Goal: Transaction & Acquisition: Download file/media

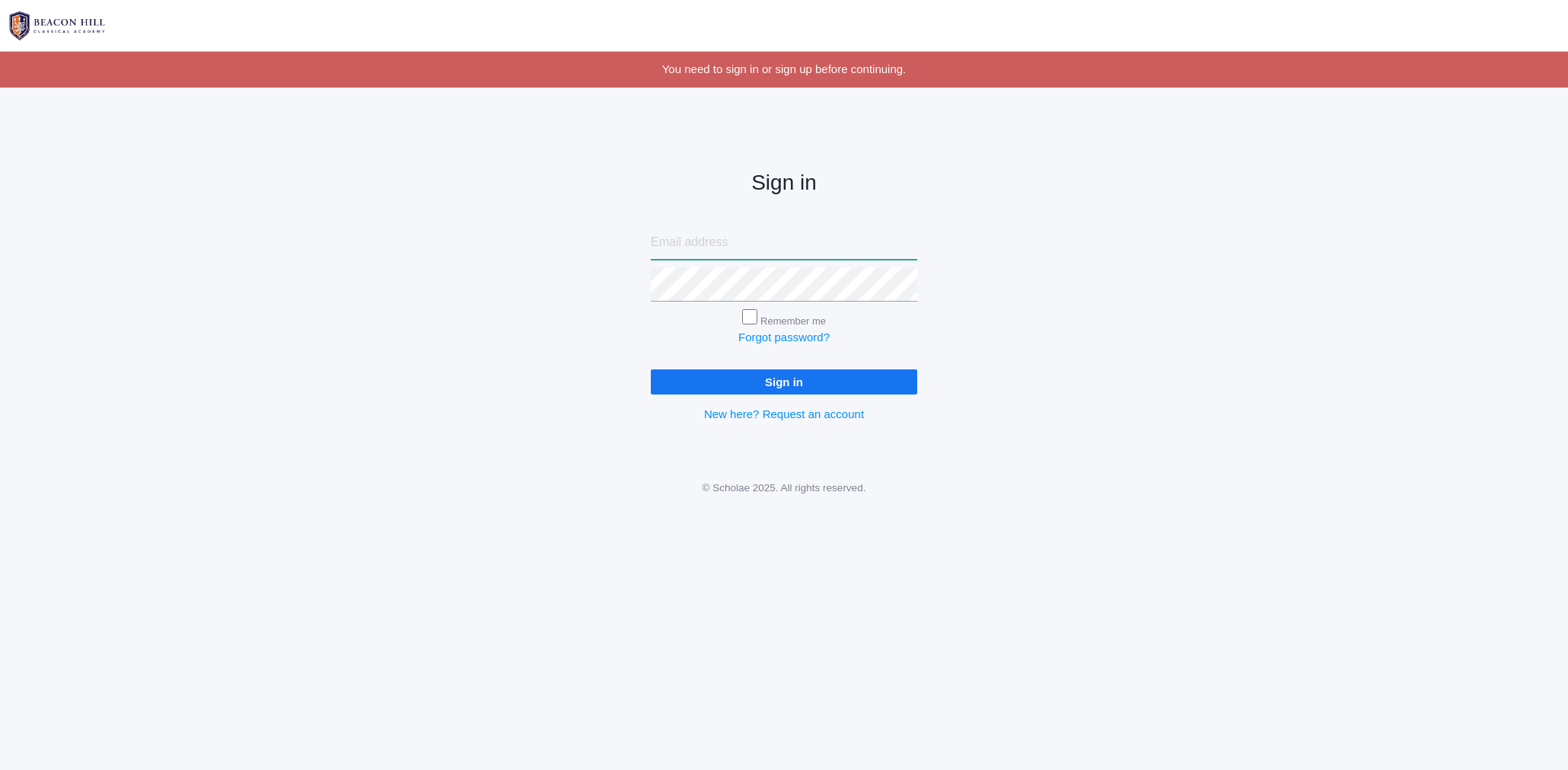
type input "[EMAIL_ADDRESS][DOMAIN_NAME]"
click at [773, 371] on input "Sign in" at bounding box center [784, 382] width 267 height 25
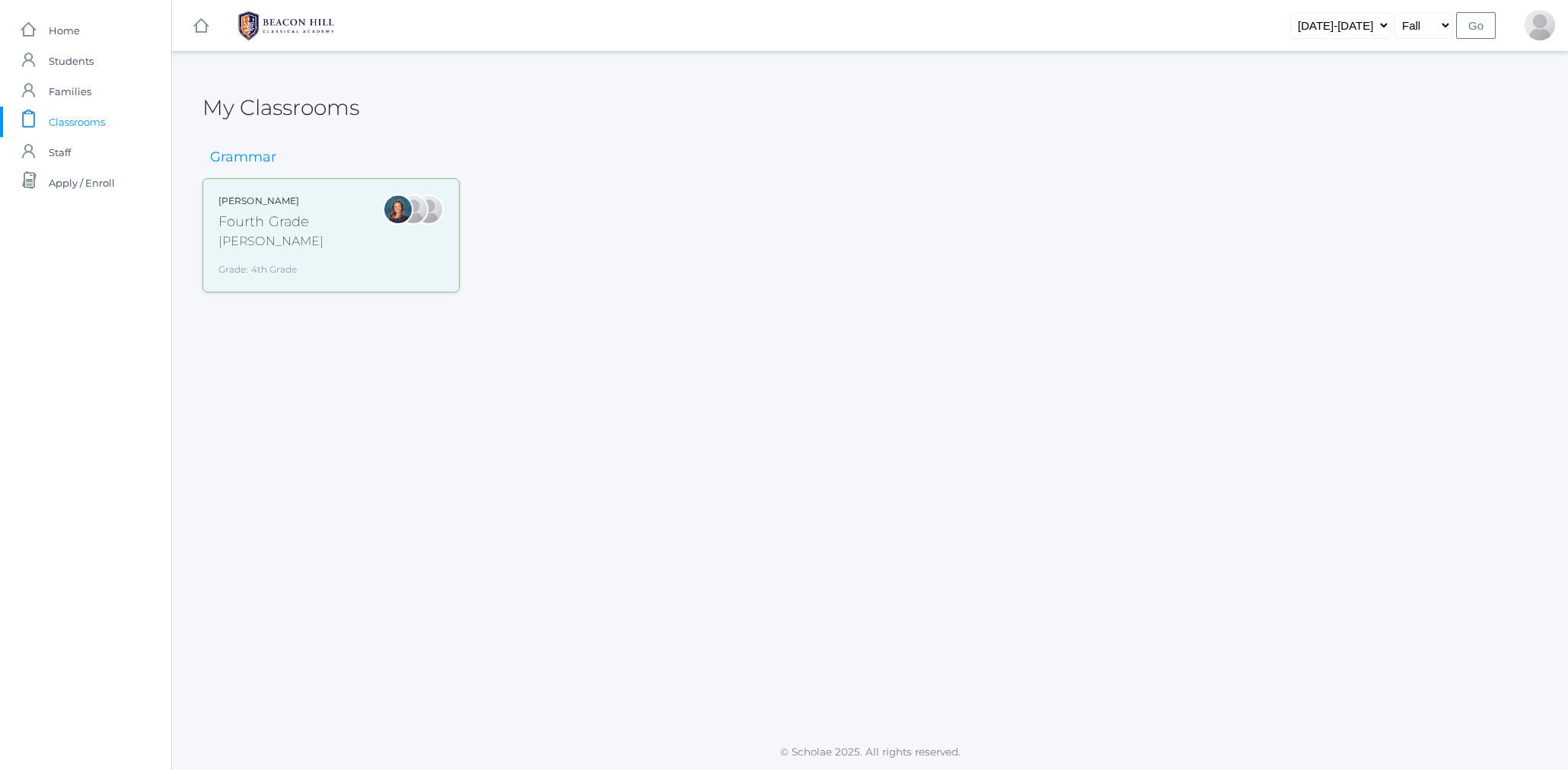
click at [246, 259] on div "Grade: 4th Grade" at bounding box center [271, 266] width 105 height 20
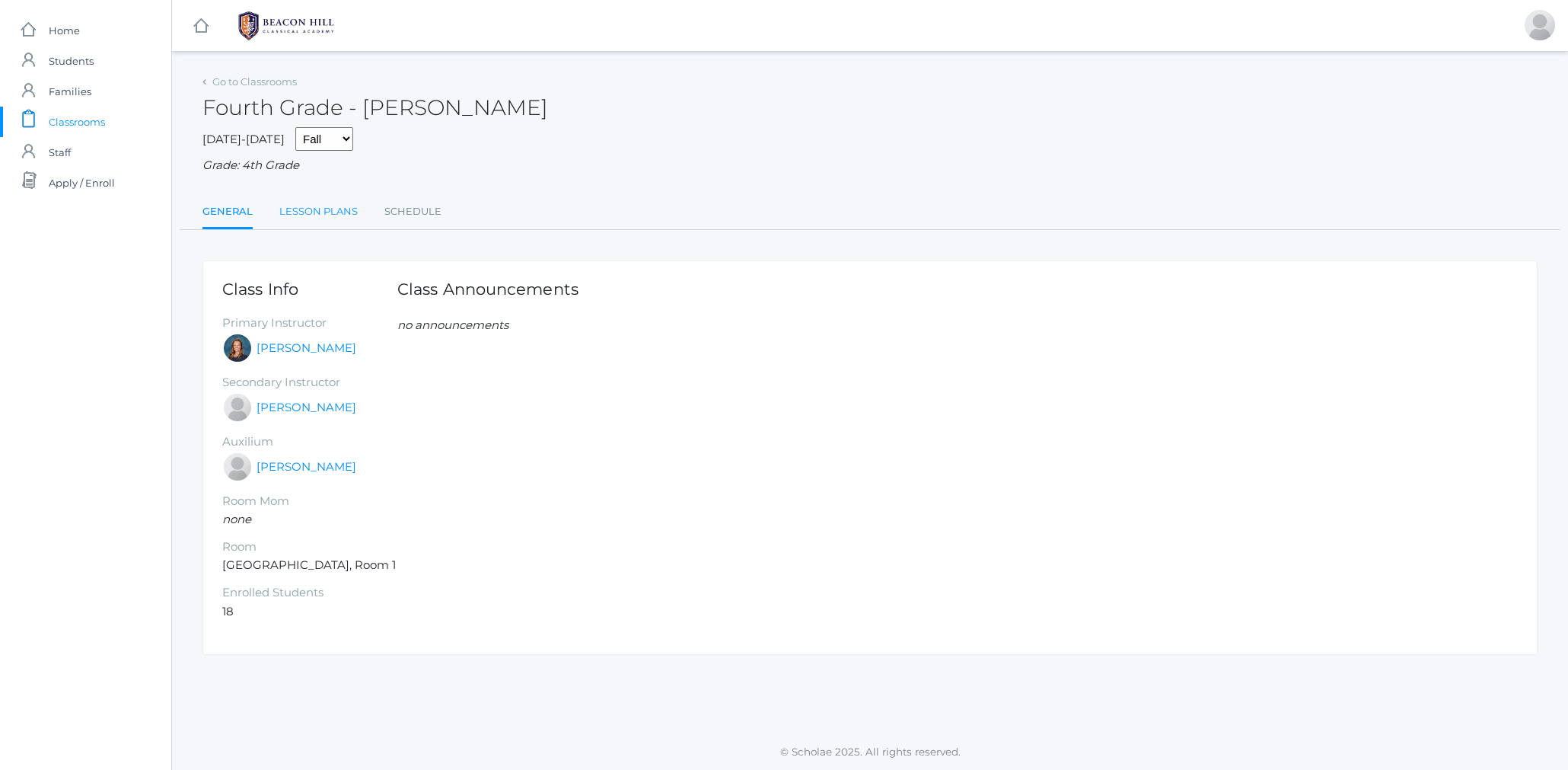
click at [321, 202] on link "Lesson Plans" at bounding box center [318, 211] width 78 height 30
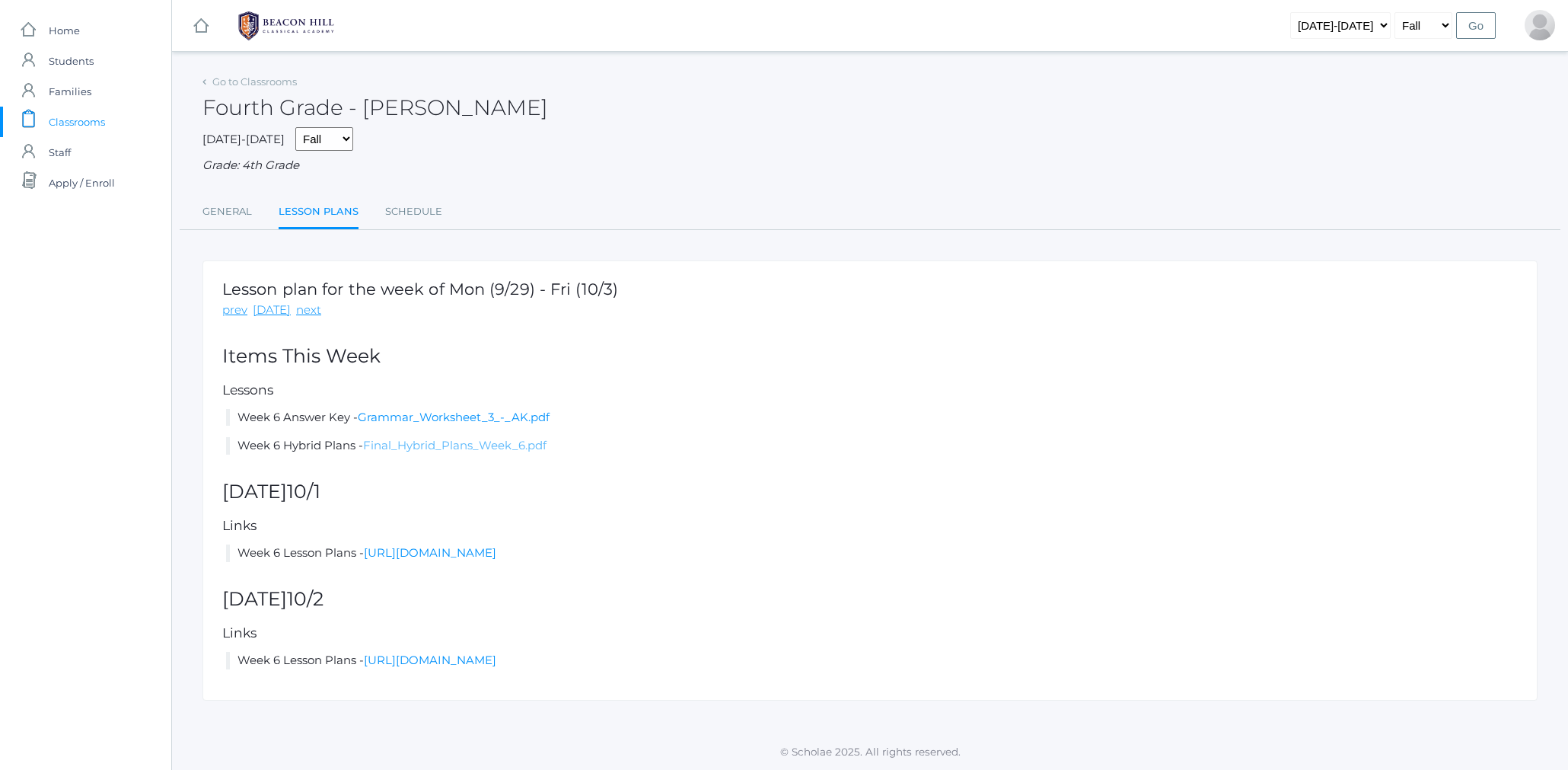
drag, startPoint x: 475, startPoint y: 441, endPoint x: 467, endPoint y: 442, distance: 8.1
click at [472, 442] on link "Final_Hybrid_Plans_Week_6.pdf" at bounding box center [455, 445] width 184 height 14
